Goal: Transaction & Acquisition: Purchase product/service

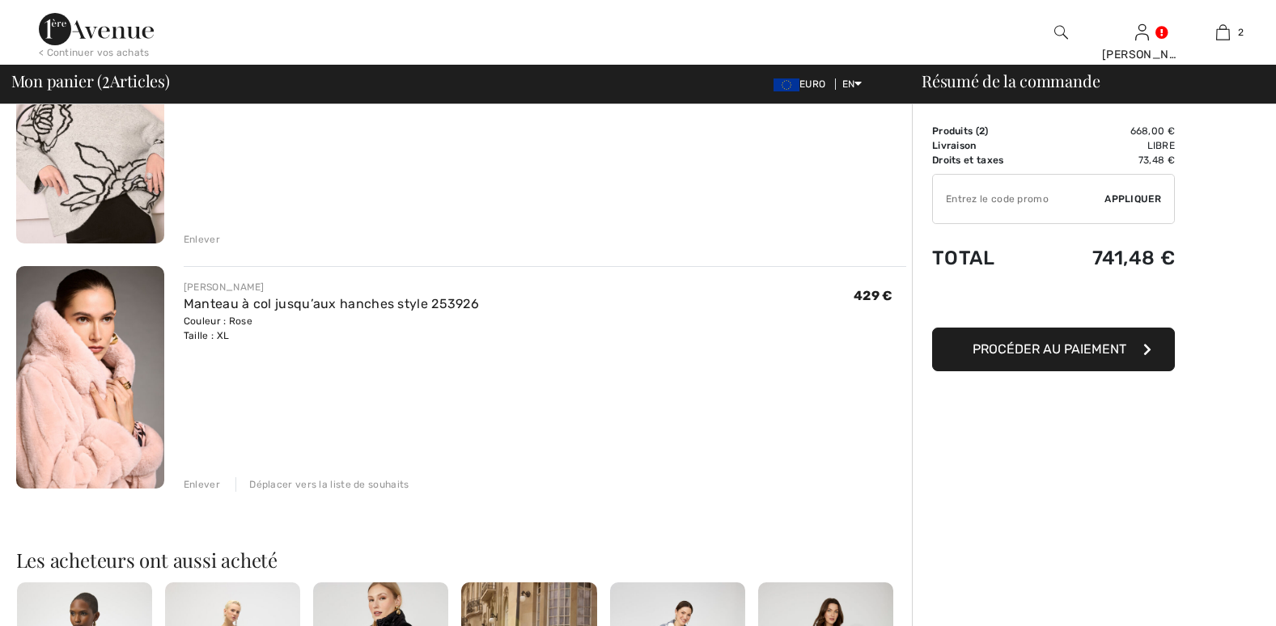
drag, startPoint x: 0, startPoint y: 0, endPoint x: 87, endPoint y: 387, distance: 396.5
click at [87, 387] on img at bounding box center [90, 377] width 148 height 223
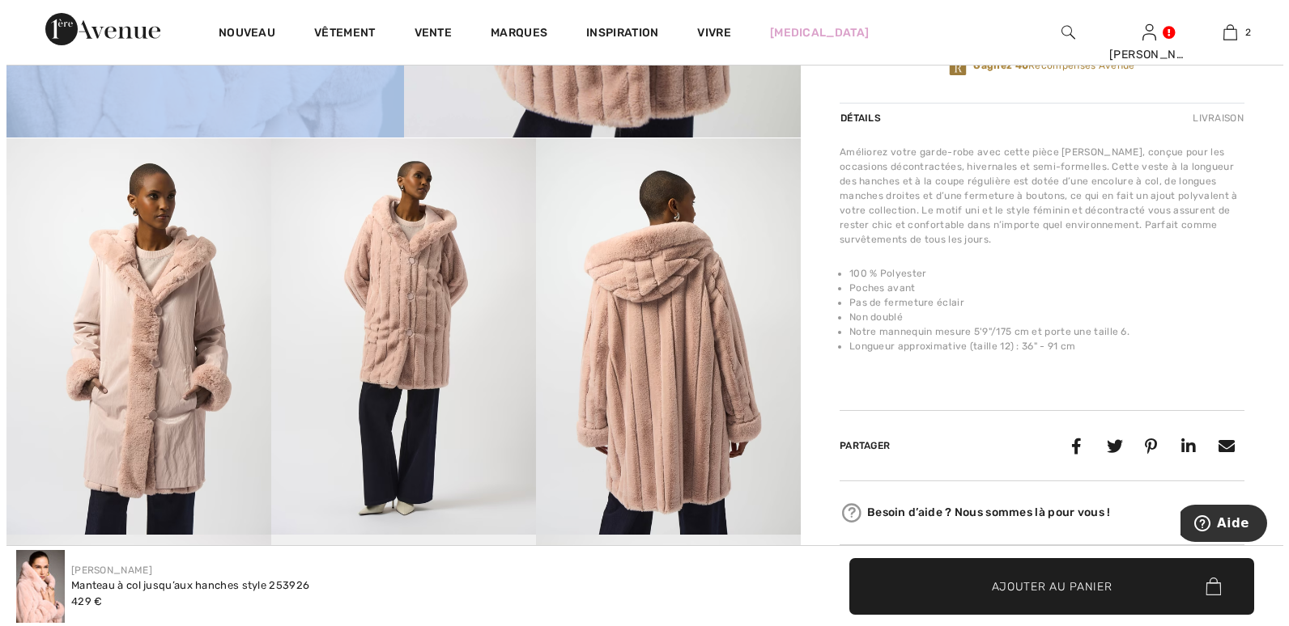
scroll to position [567, 0]
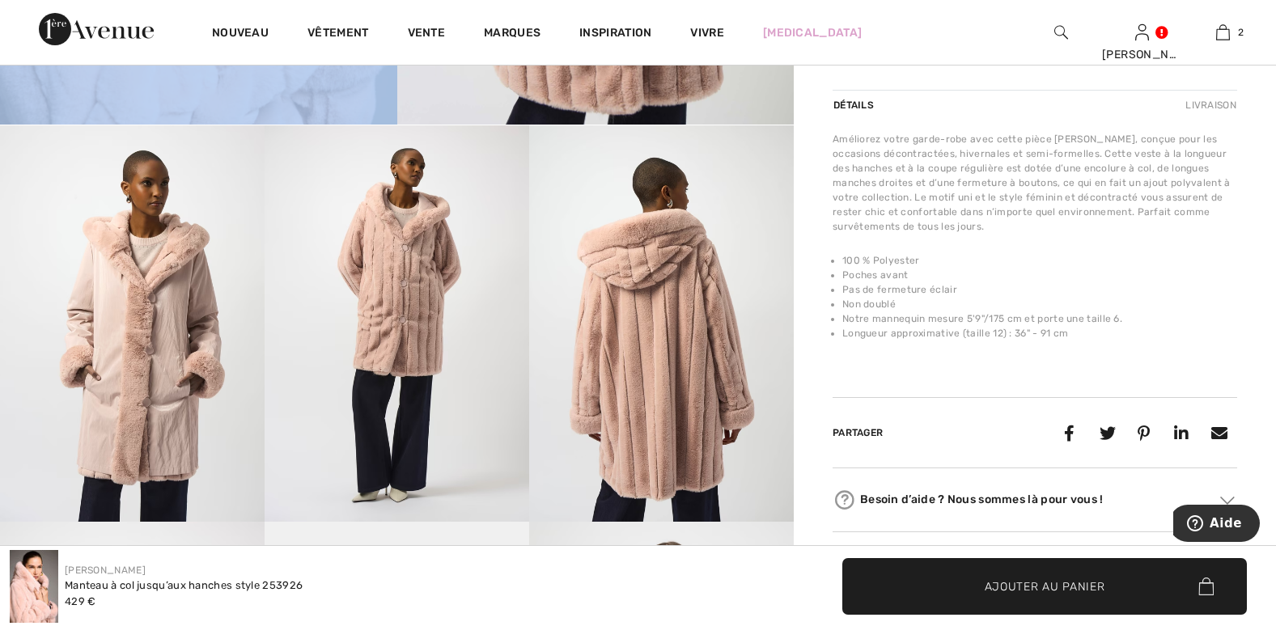
click at [169, 420] on img at bounding box center [132, 323] width 265 height 397
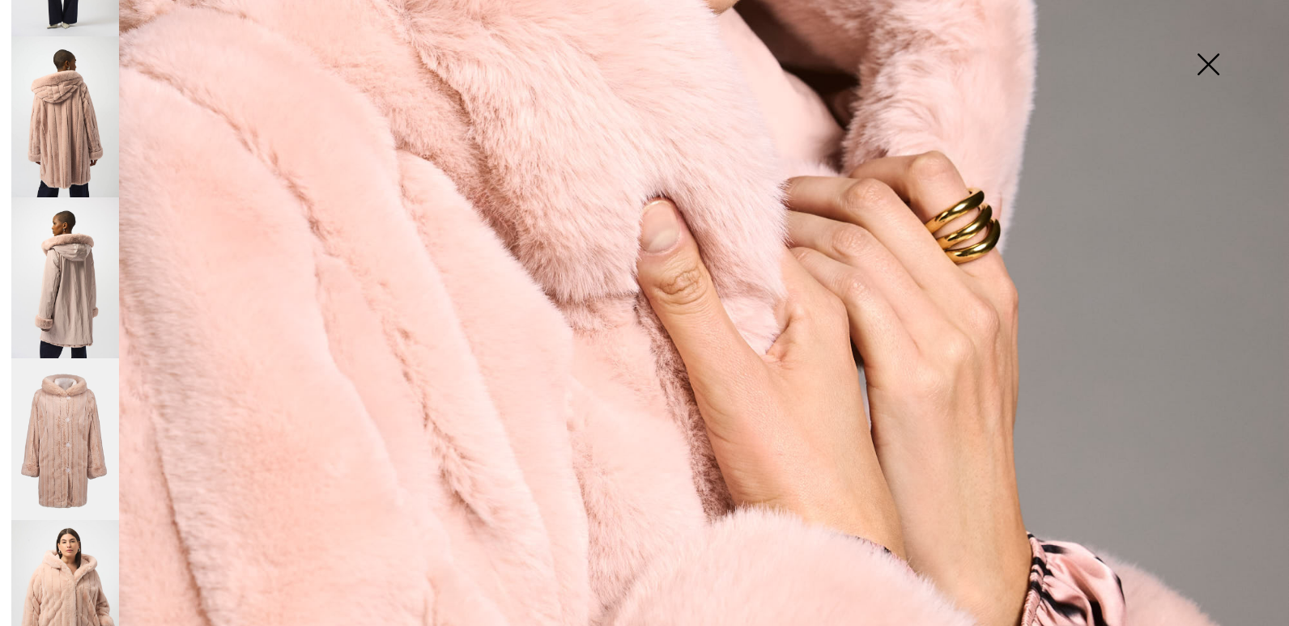
scroll to position [674, 0]
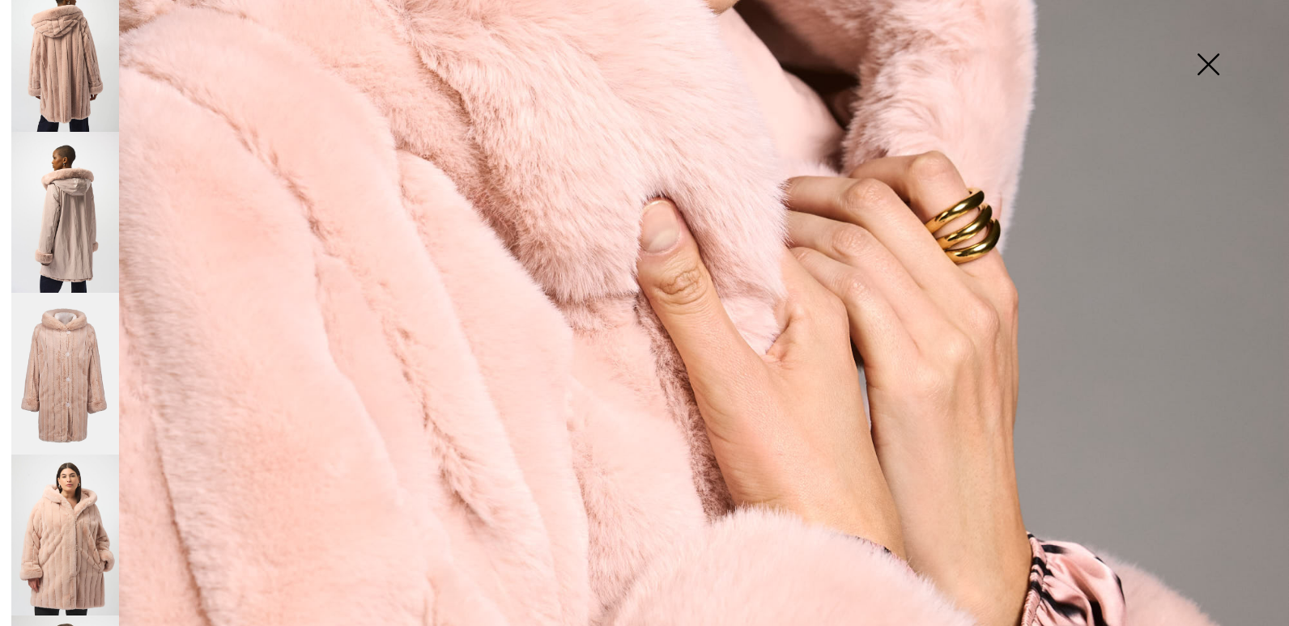
click at [89, 529] on img at bounding box center [65, 535] width 108 height 161
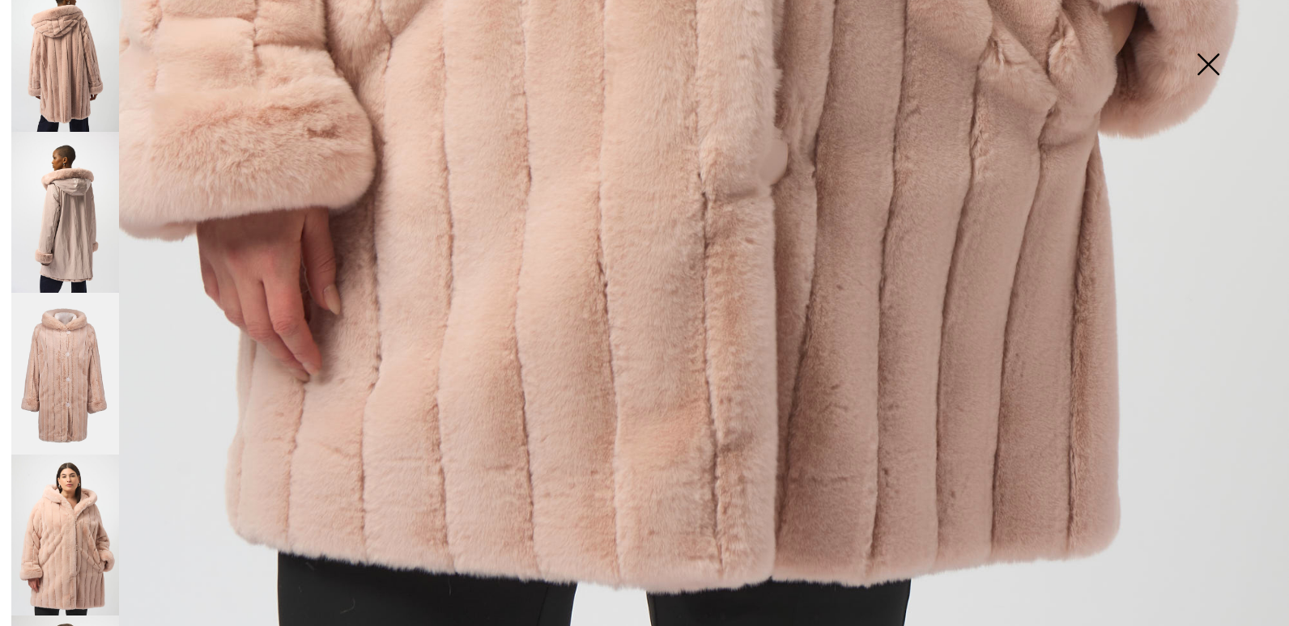
scroll to position [1286, 0]
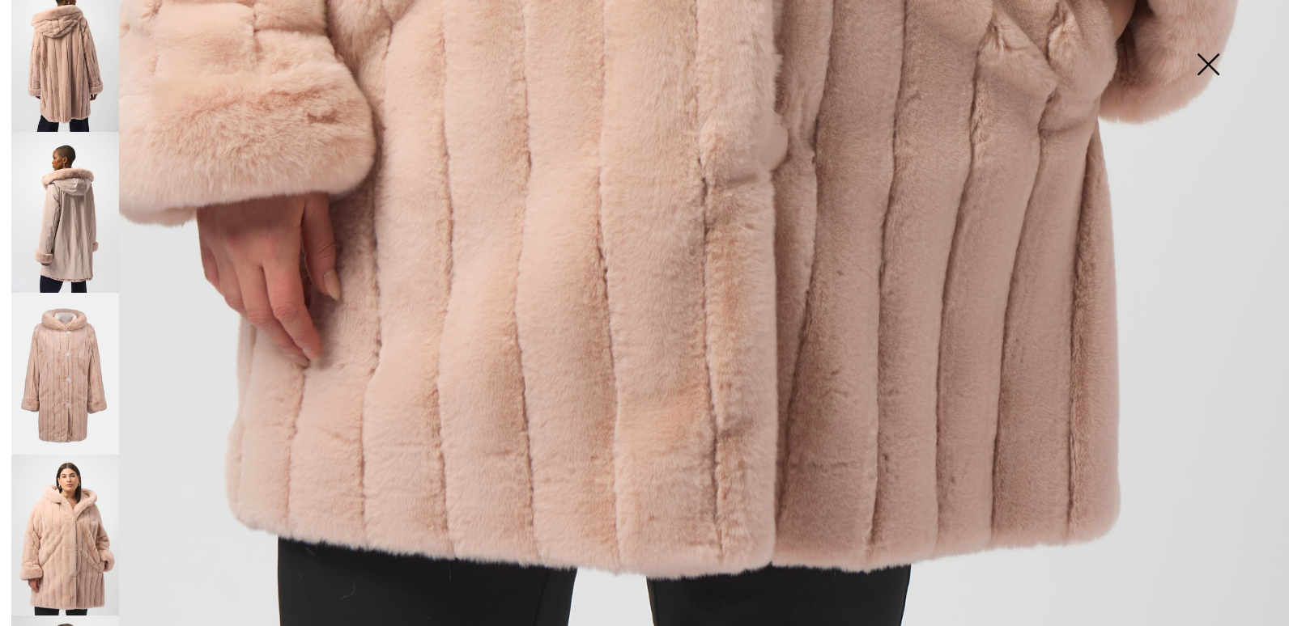
click at [75, 503] on img at bounding box center [65, 535] width 108 height 161
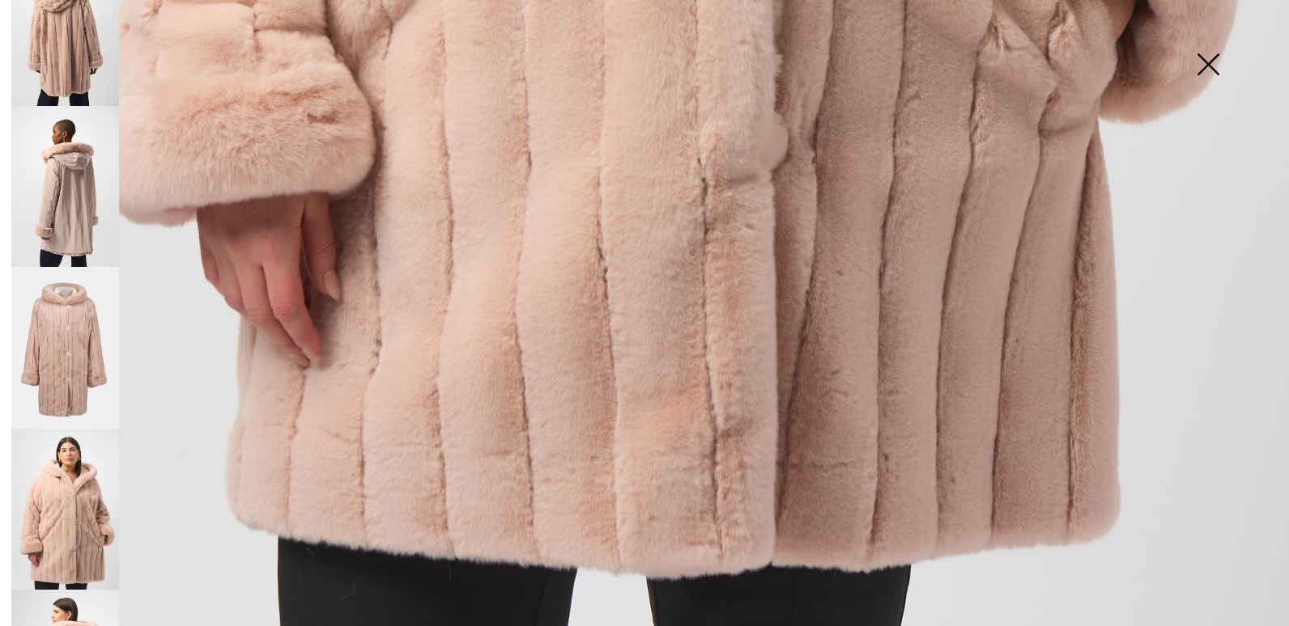
scroll to position [771, 0]
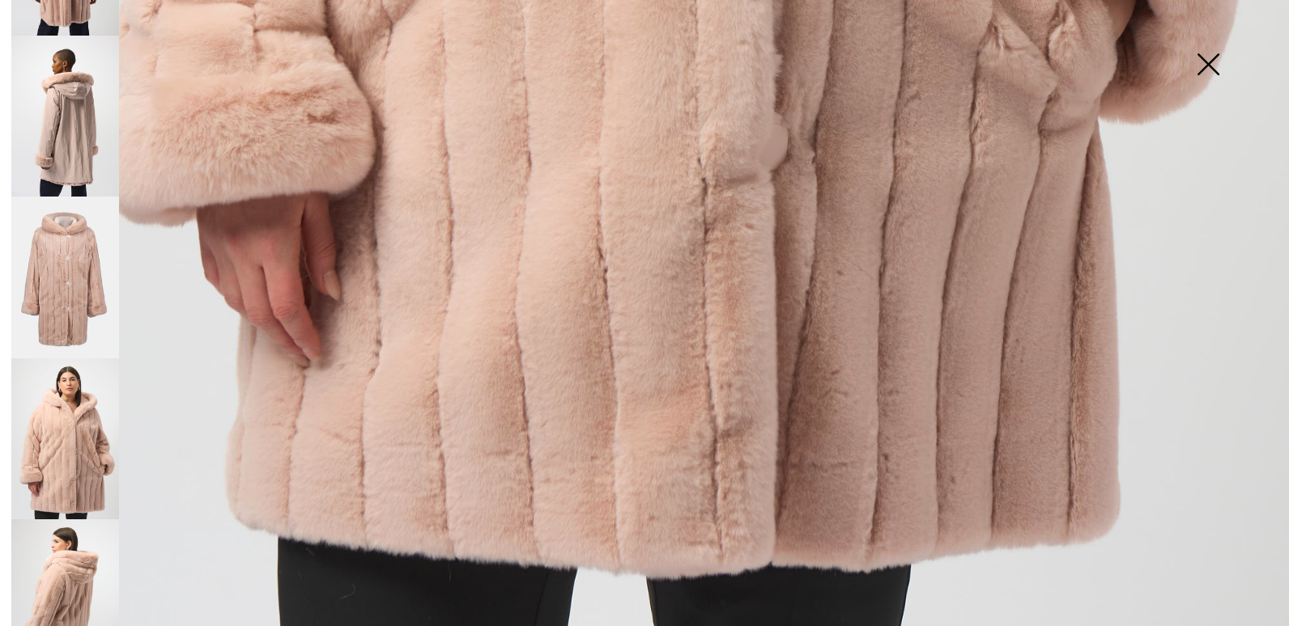
click at [77, 557] on img at bounding box center [65, 600] width 108 height 161
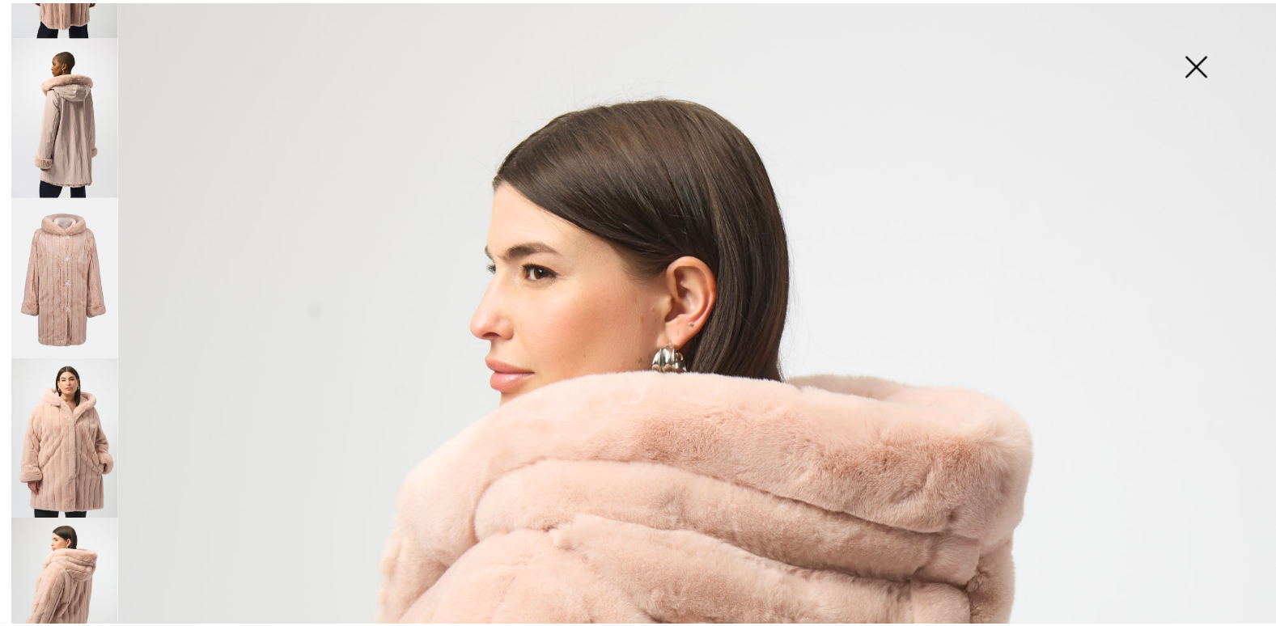
scroll to position [0, 0]
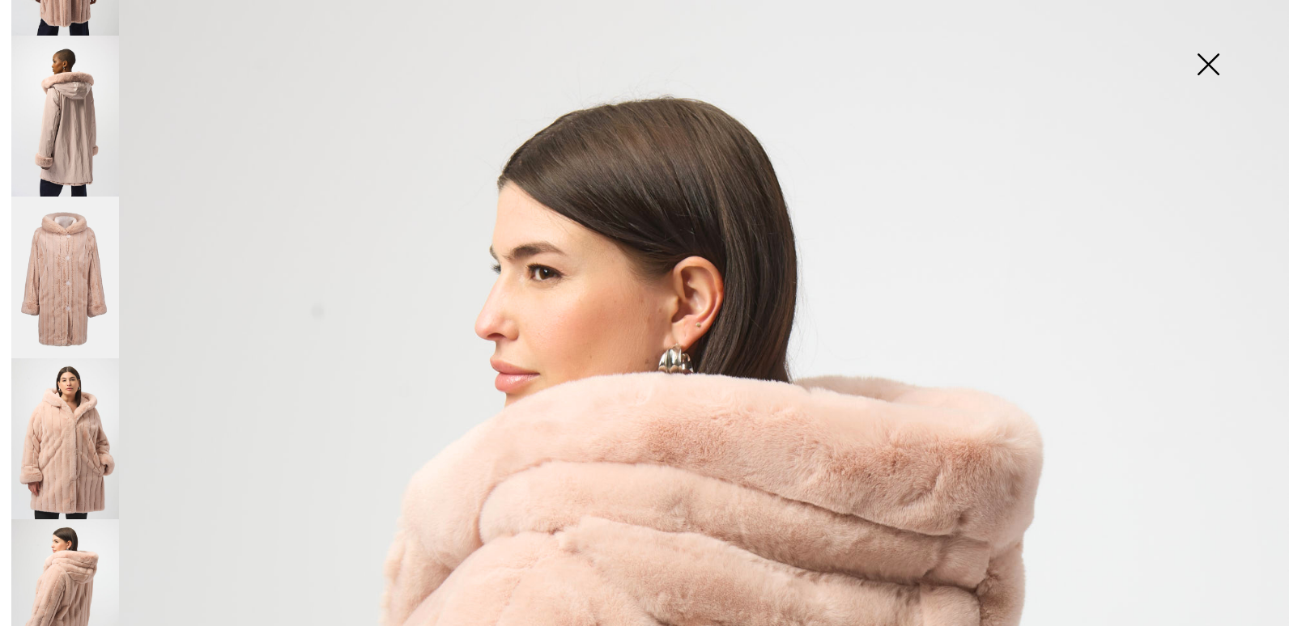
click at [1212, 54] on img at bounding box center [1207, 65] width 81 height 83
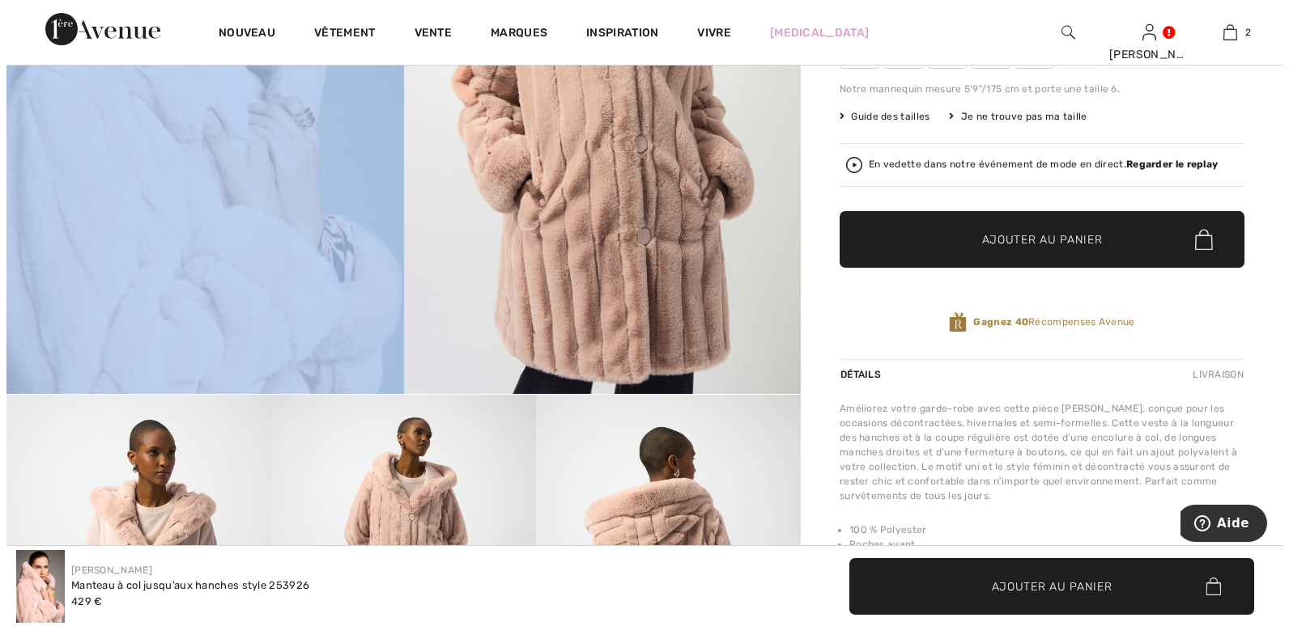
scroll to position [216, 0]
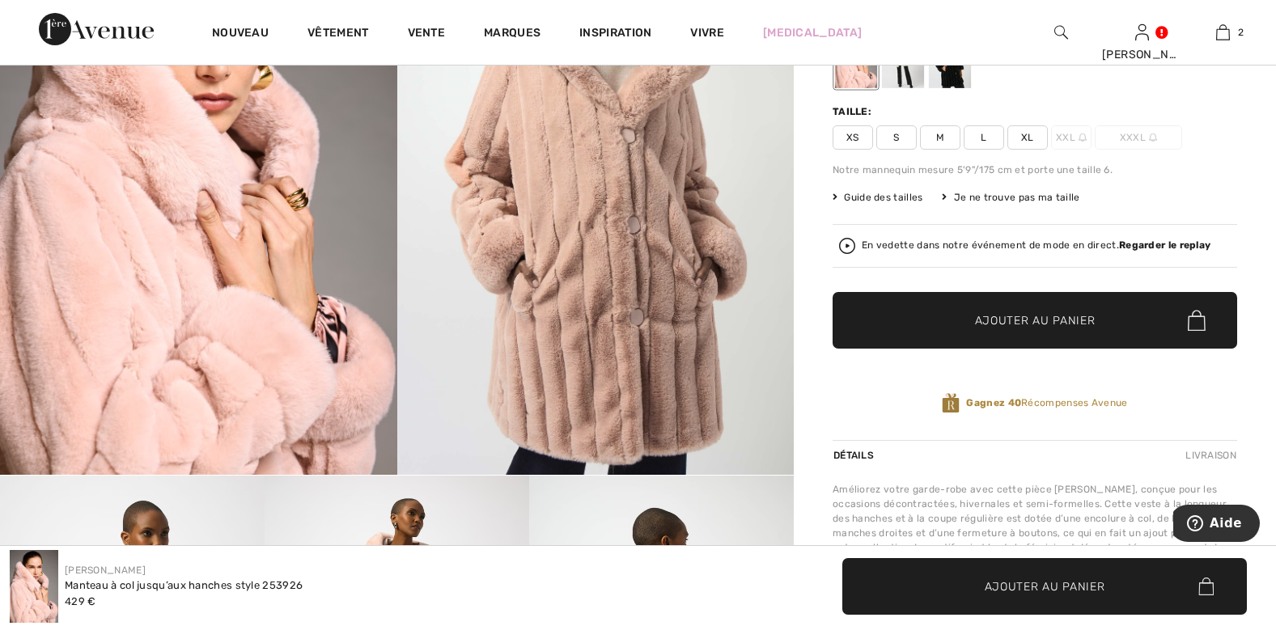
click at [1151, 245] on strong "Regarder le replay" at bounding box center [1164, 245] width 91 height 11
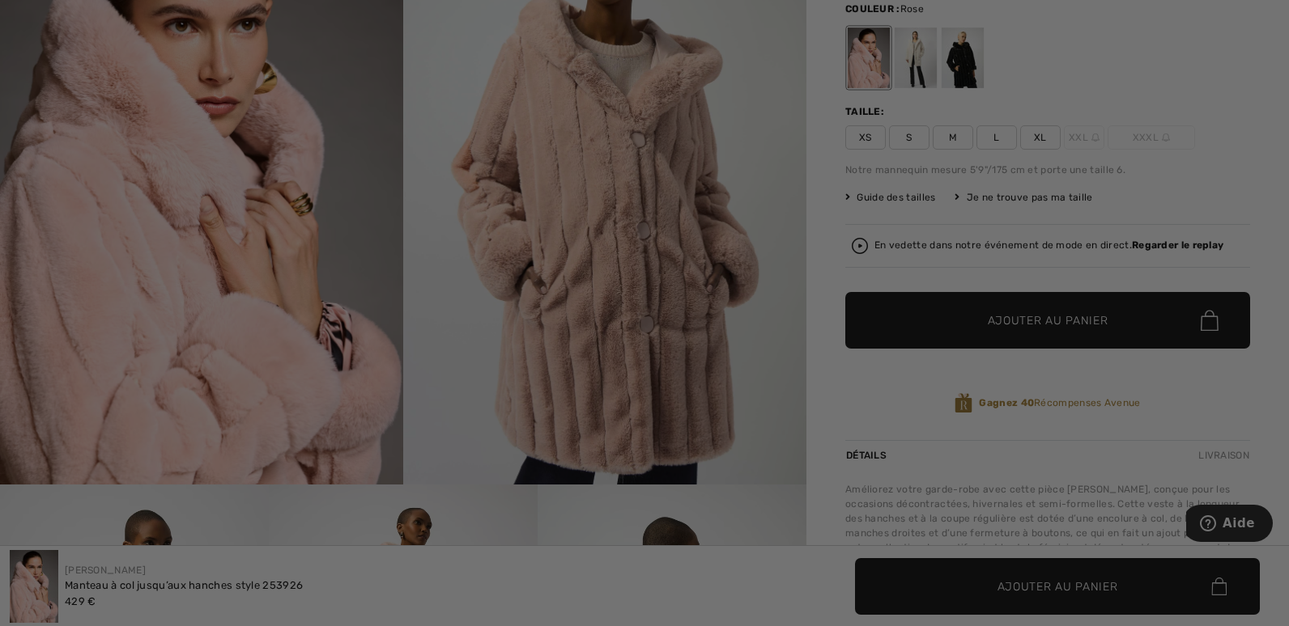
scroll to position [0, 0]
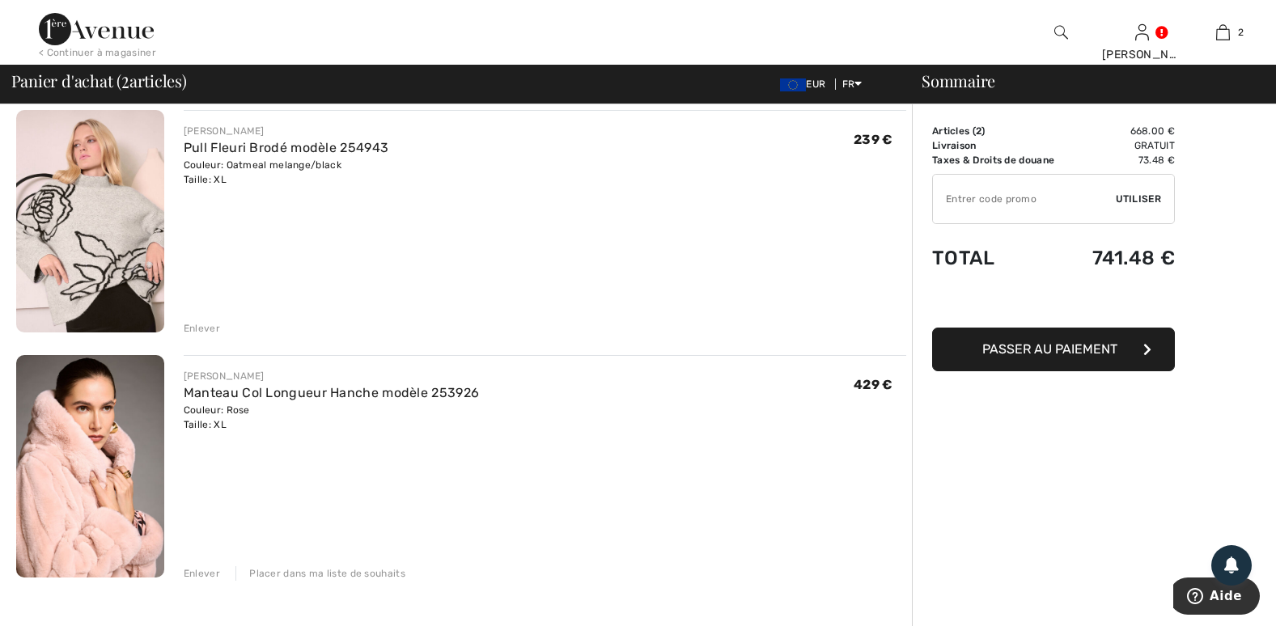
scroll to position [125, 0]
